Goal: Information Seeking & Learning: Learn about a topic

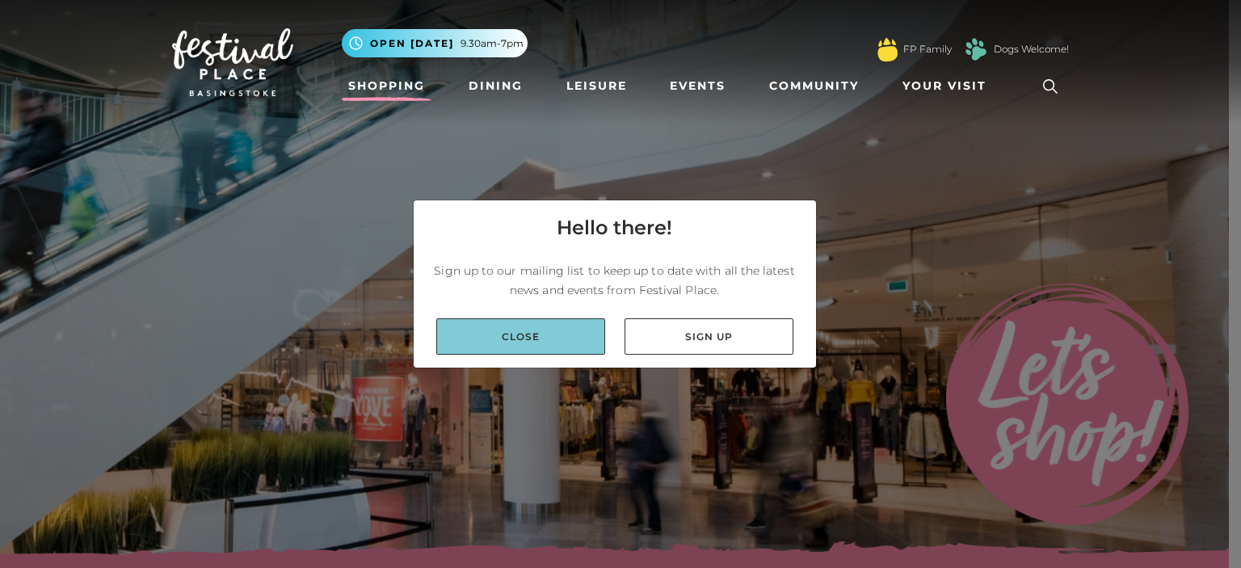
click at [531, 340] on link "Close" at bounding box center [520, 336] width 169 height 36
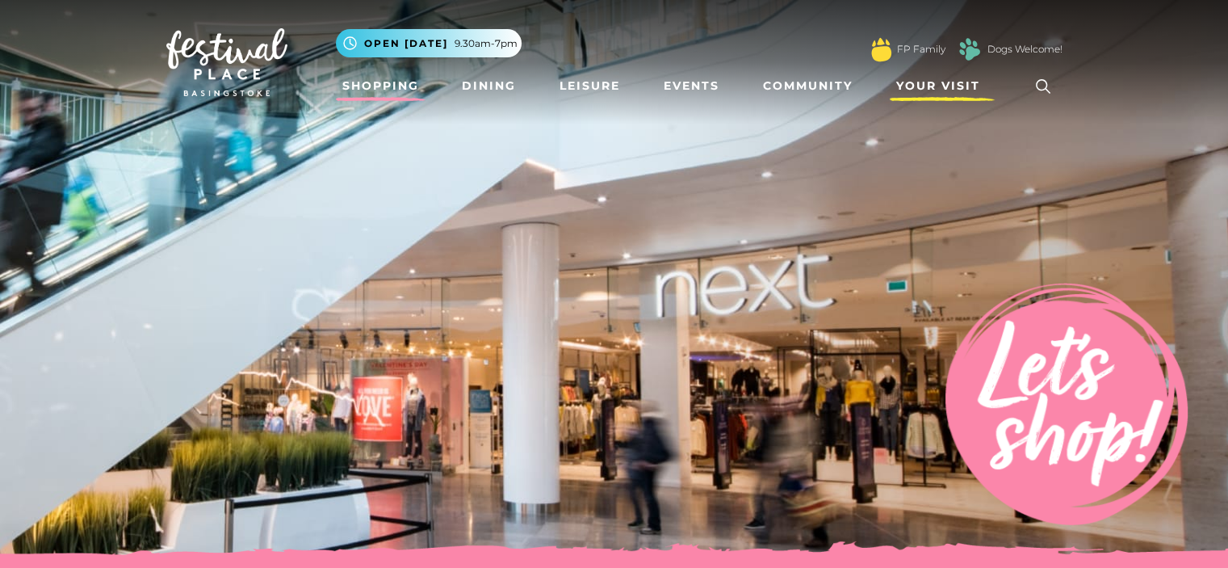
click at [924, 86] on span "Your Visit" at bounding box center [938, 86] width 84 height 17
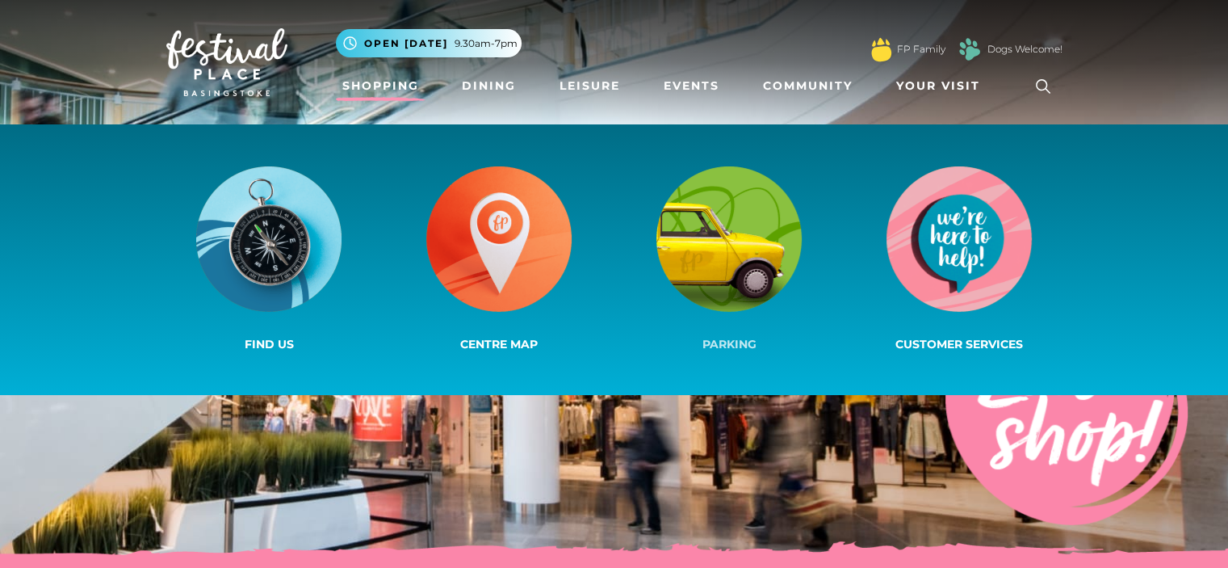
click at [758, 263] on img at bounding box center [729, 238] width 145 height 145
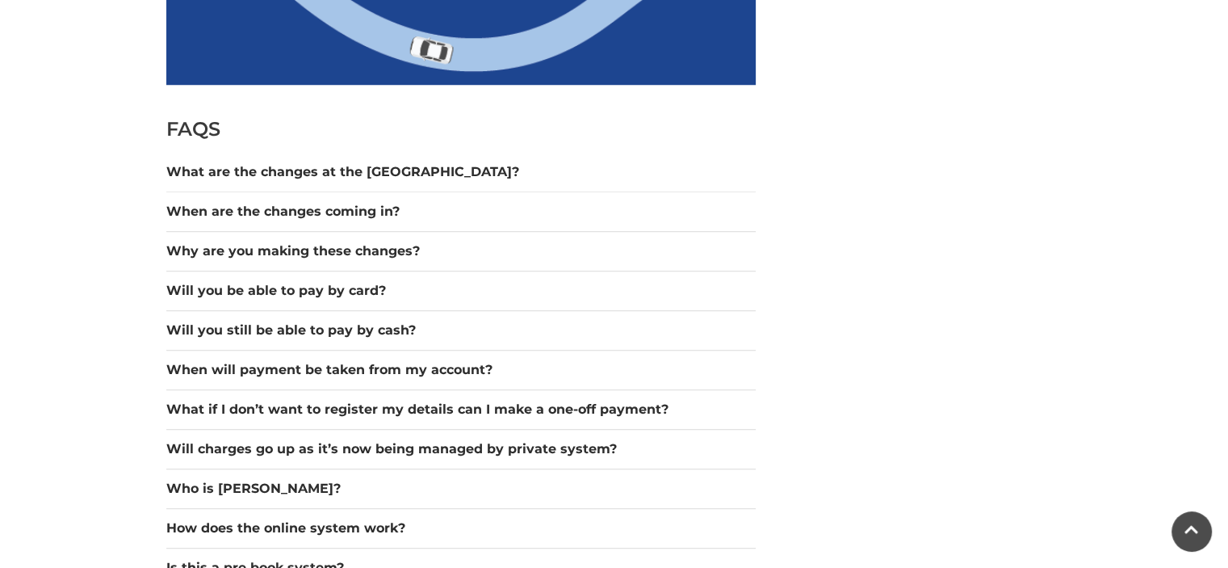
scroll to position [1373, 0]
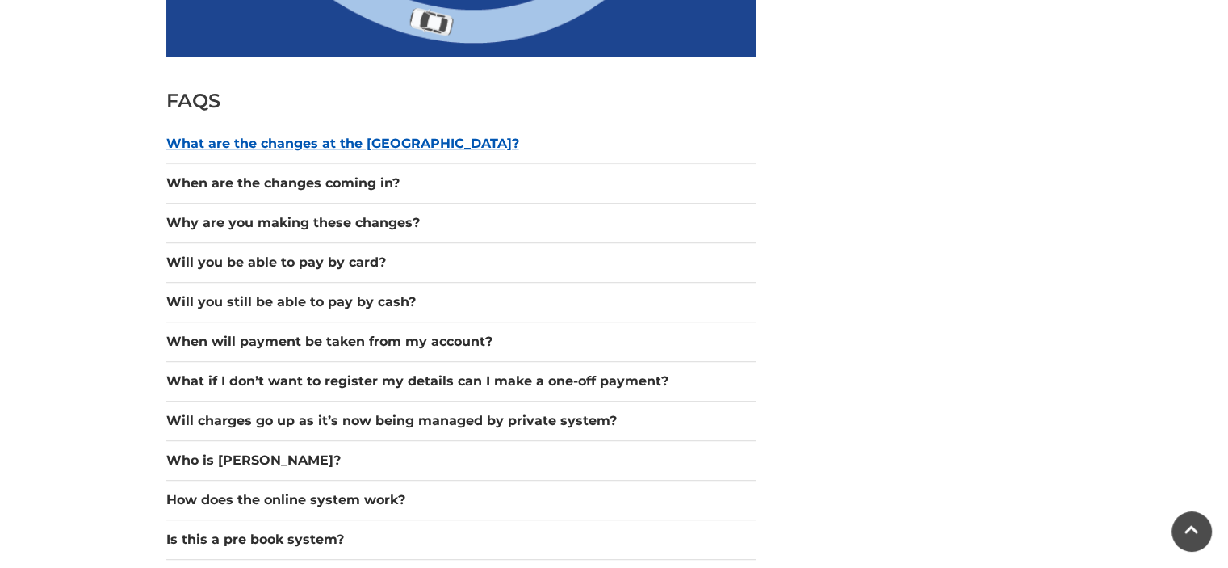
click at [425, 141] on button "What are the changes at the car park?" at bounding box center [461, 143] width 590 height 19
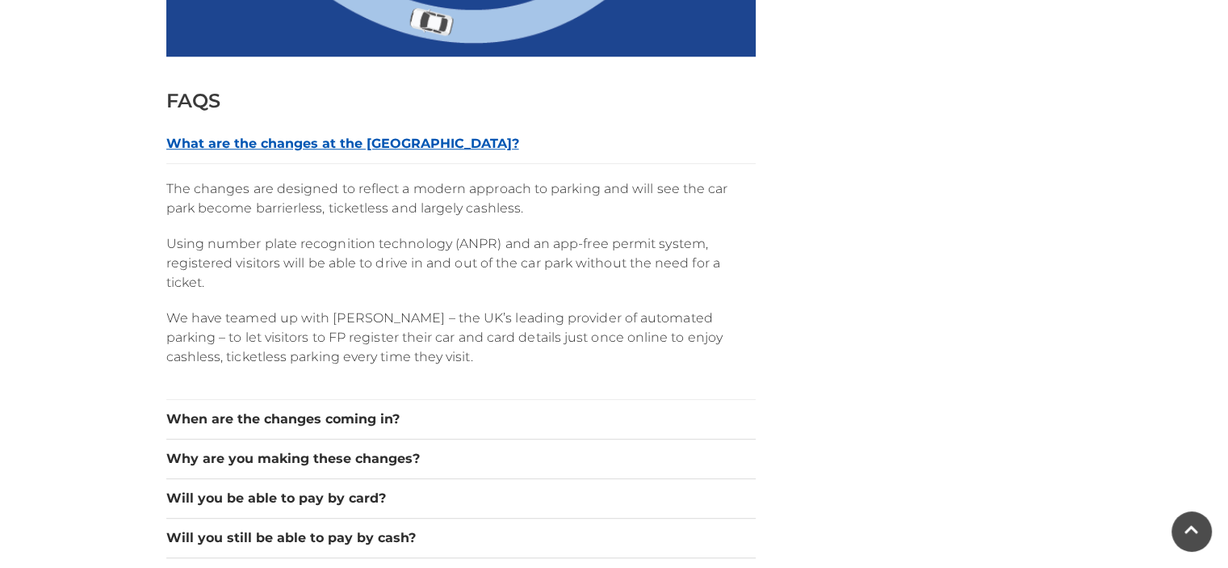
click at [425, 141] on button "What are the changes at the car park?" at bounding box center [461, 143] width 590 height 19
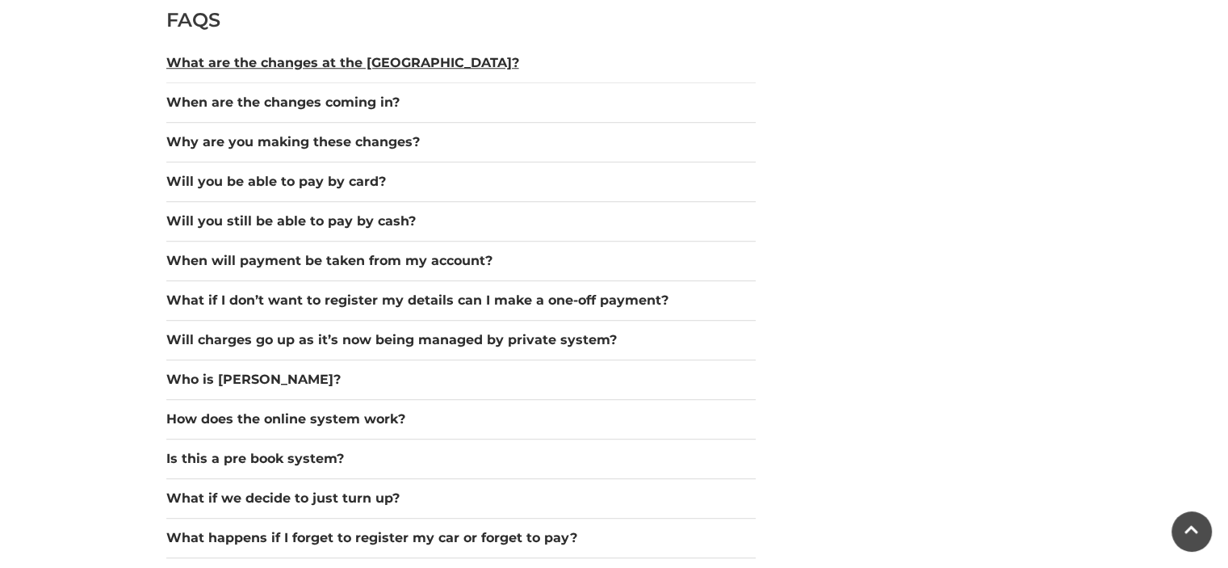
scroll to position [1534, 0]
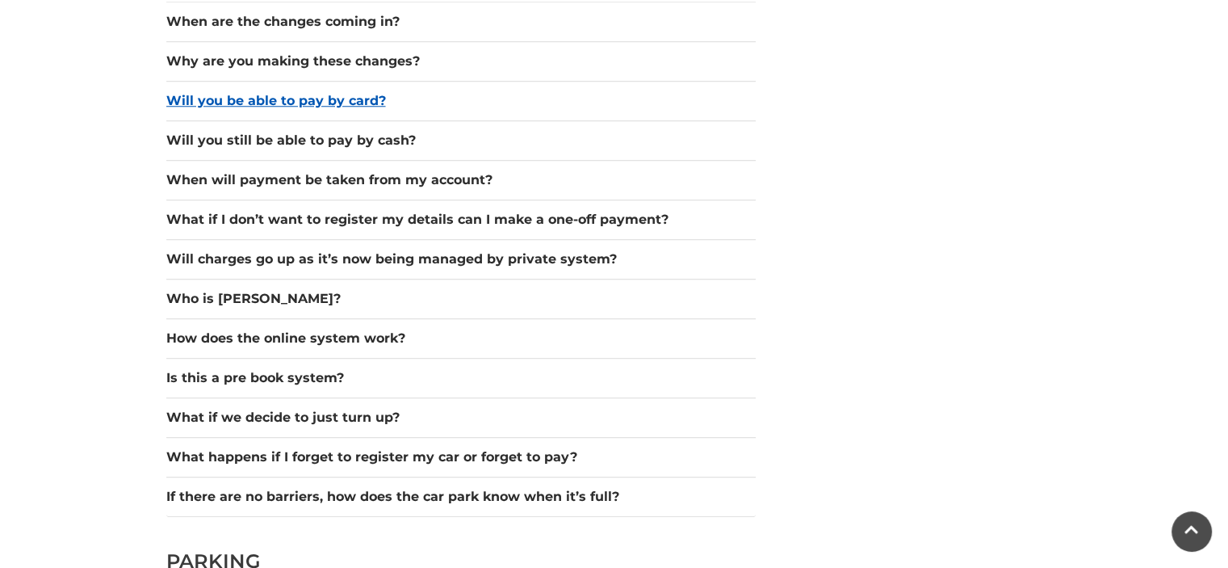
click at [334, 99] on button "Will you be able to pay by card?" at bounding box center [461, 100] width 590 height 19
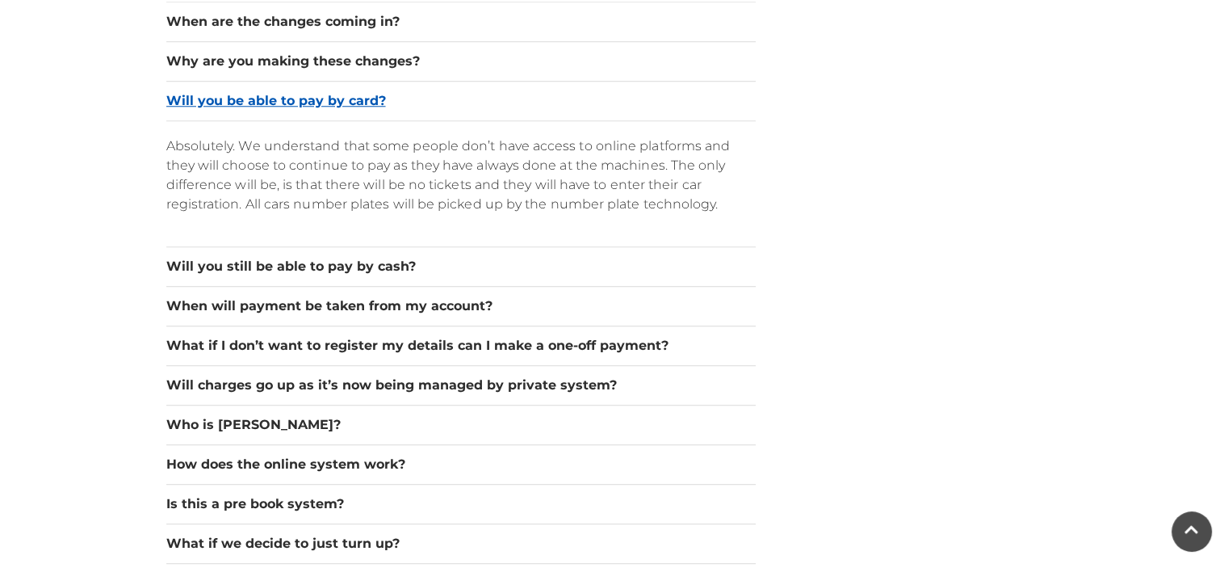
click at [334, 98] on button "Will you be able to pay by card?" at bounding box center [461, 100] width 590 height 19
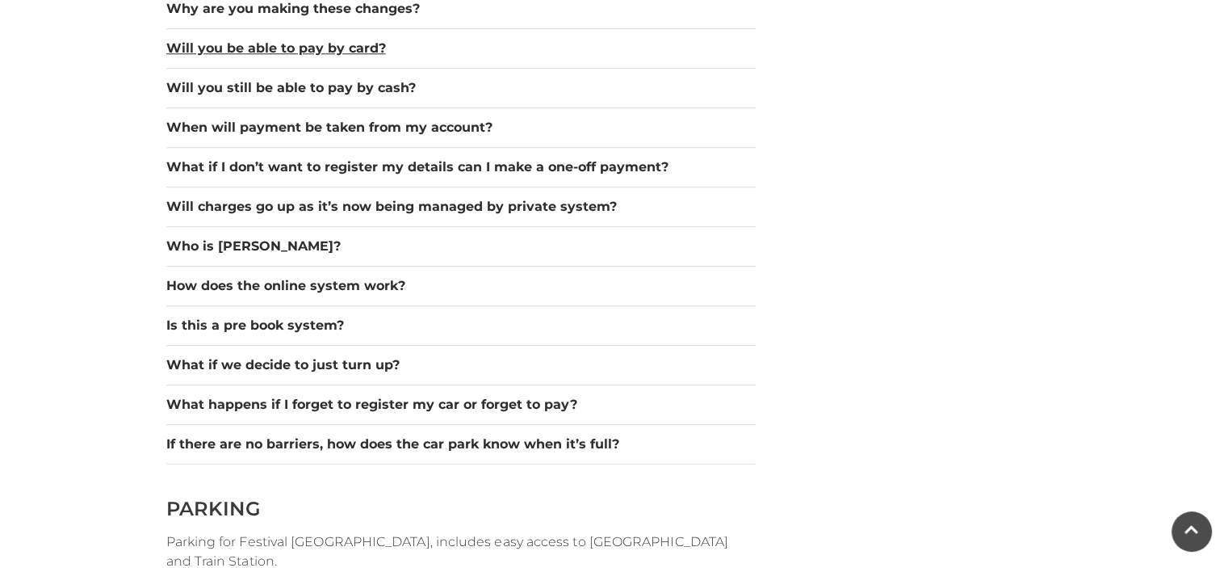
scroll to position [1615, 0]
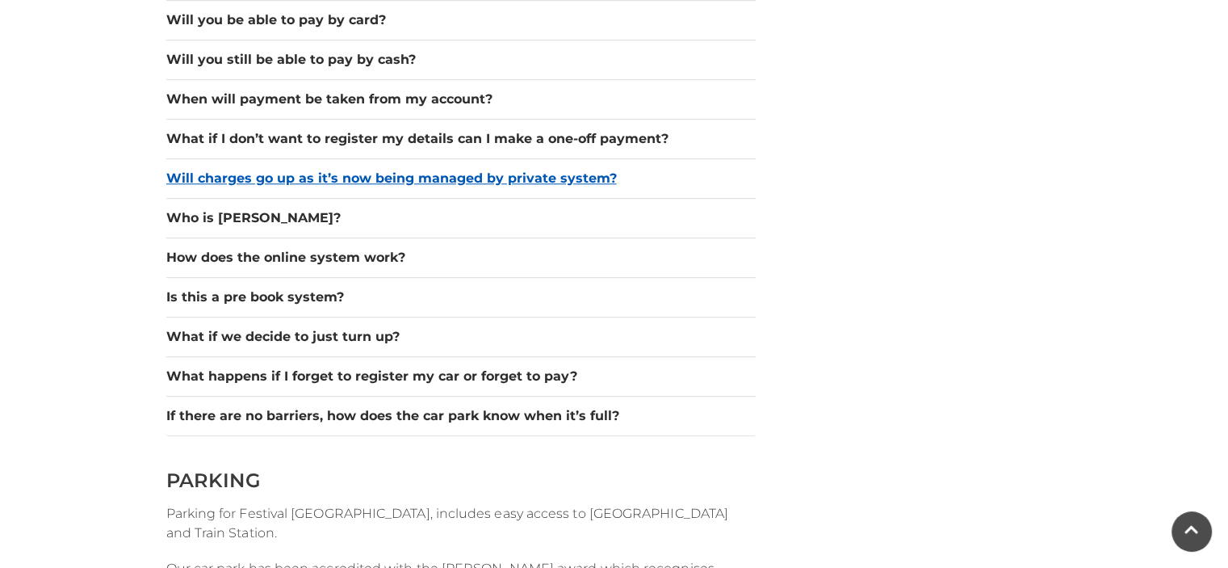
click at [585, 174] on button "Will charges go up as it’s now being managed by private system?" at bounding box center [461, 178] width 590 height 19
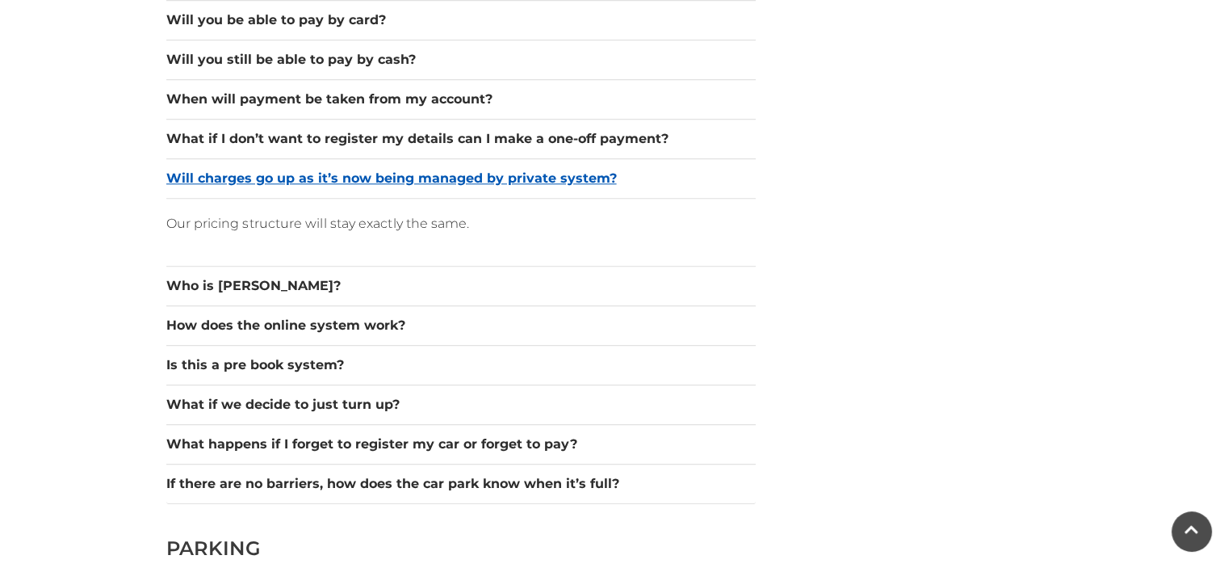
click at [585, 174] on button "Will charges go up as it’s now being managed by private system?" at bounding box center [461, 178] width 590 height 19
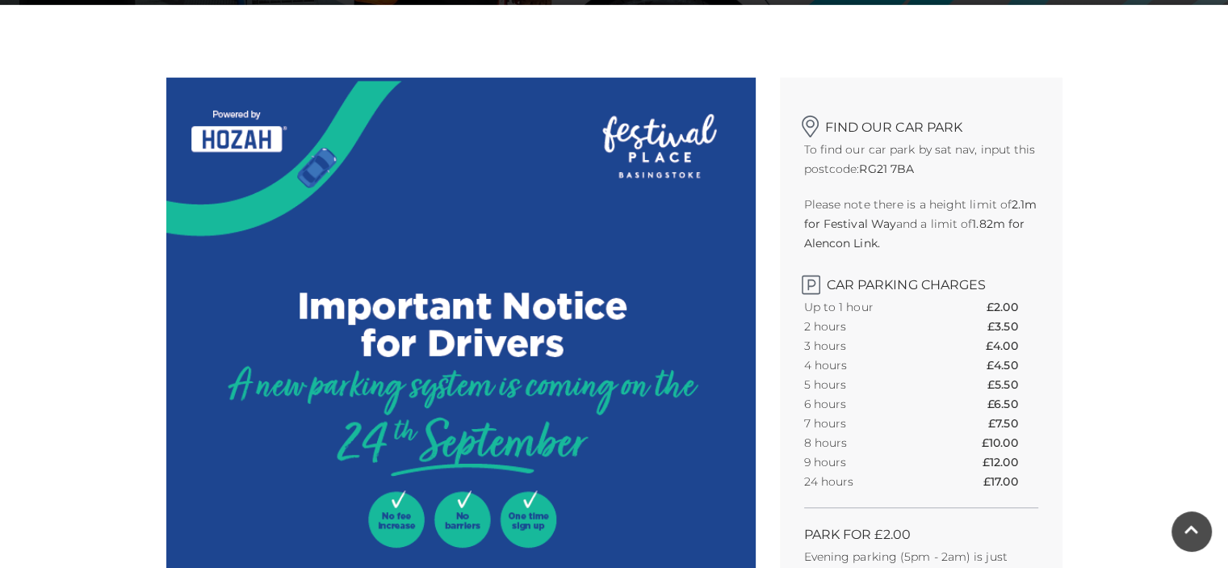
scroll to position [0, 0]
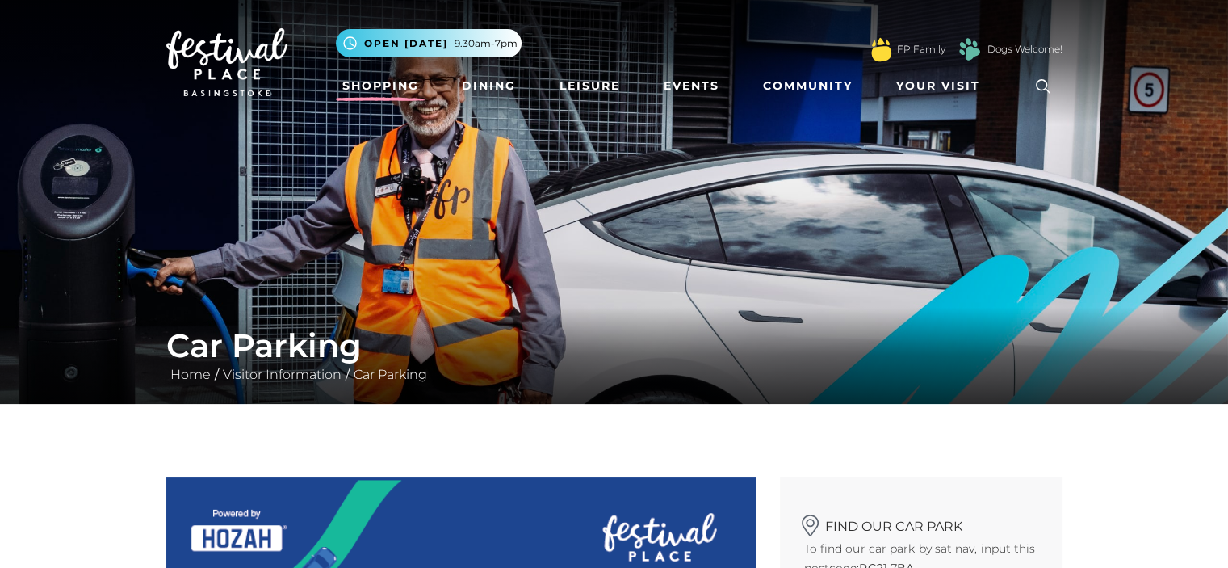
click at [355, 89] on link "Shopping" at bounding box center [381, 86] width 90 height 30
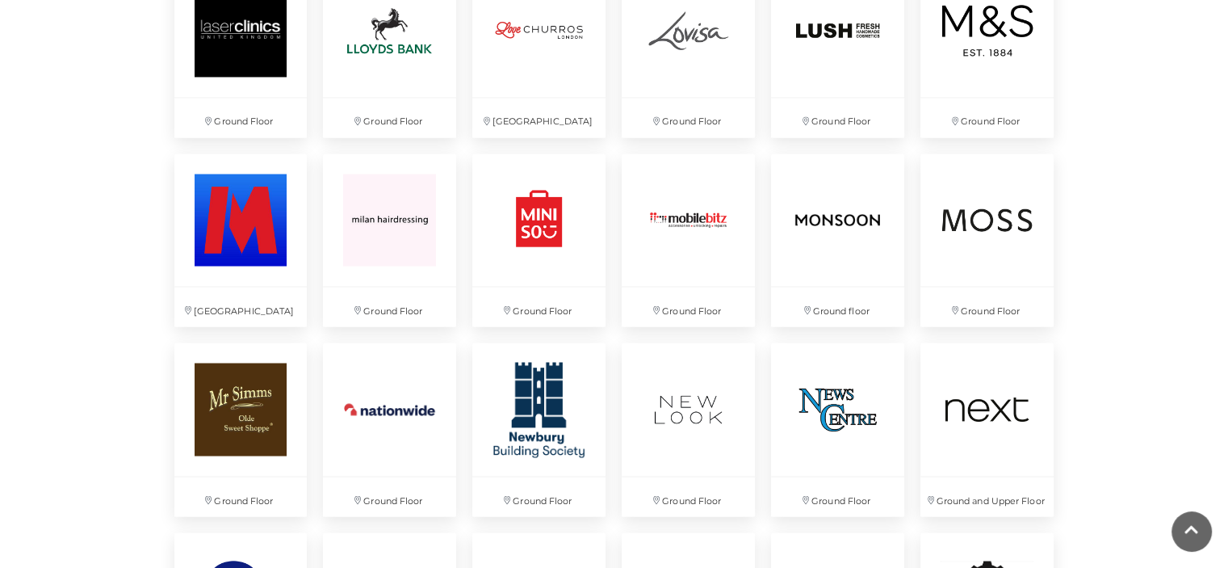
scroll to position [4678, 0]
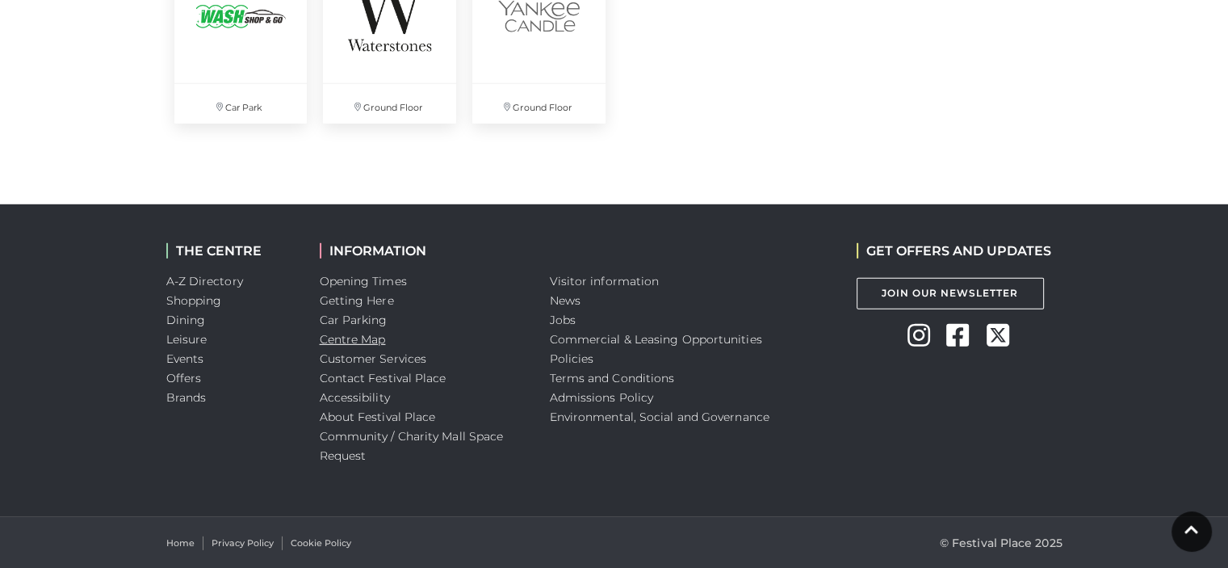
click at [369, 334] on link "Centre Map" at bounding box center [353, 339] width 66 height 15
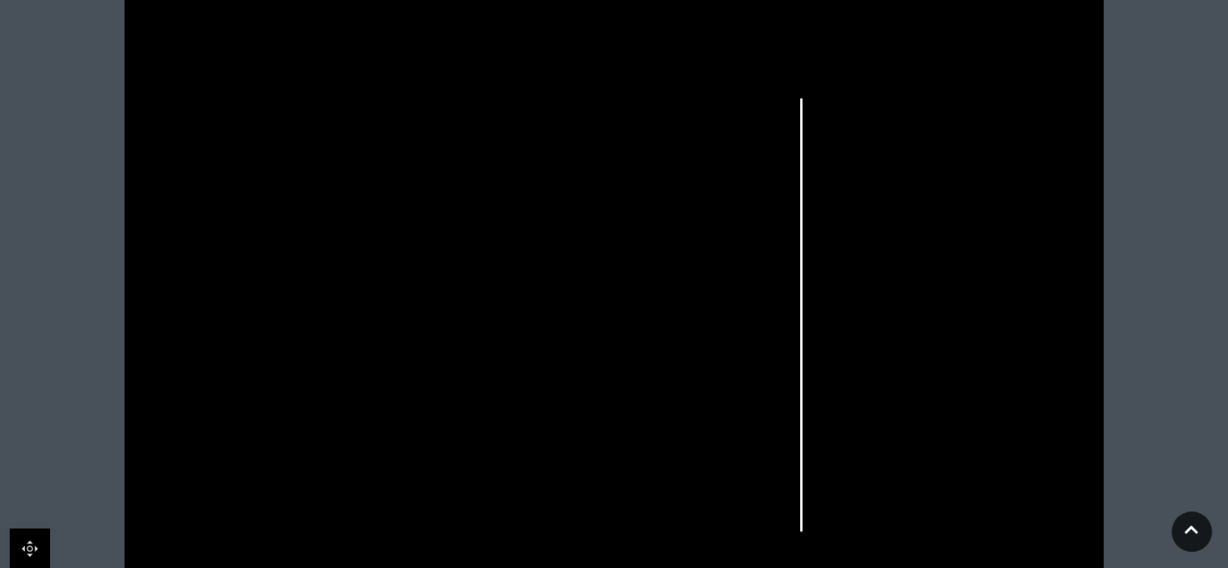
scroll to position [430, 0]
